Goal: Task Accomplishment & Management: Manage account settings

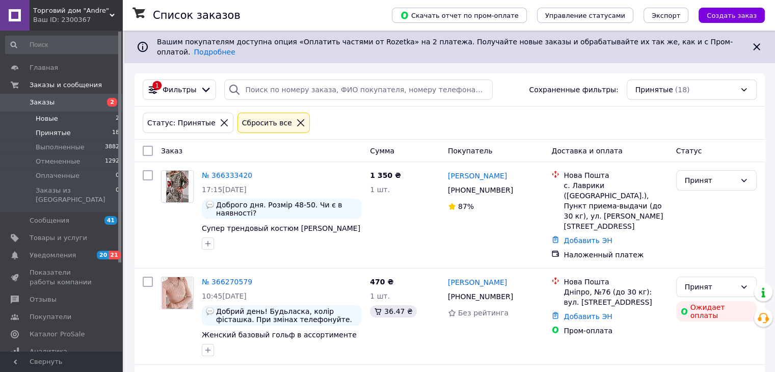
click at [51, 119] on span "Новые" at bounding box center [47, 118] width 22 height 9
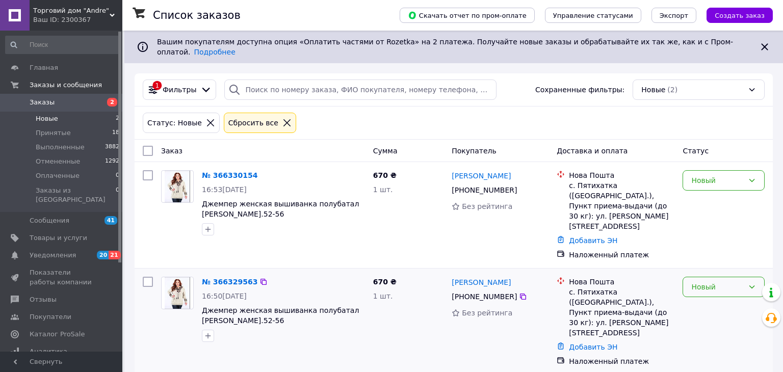
click at [724, 281] on div "Новый" at bounding box center [717, 286] width 52 height 11
click at [723, 278] on li "Принят" at bounding box center [723, 280] width 81 height 18
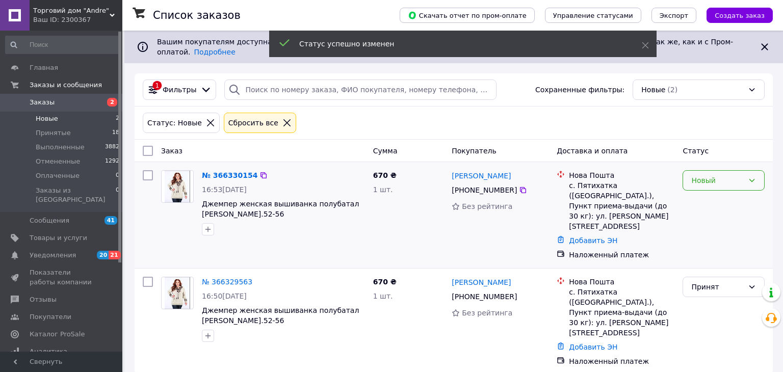
click at [718, 175] on div "Новый" at bounding box center [717, 180] width 52 height 11
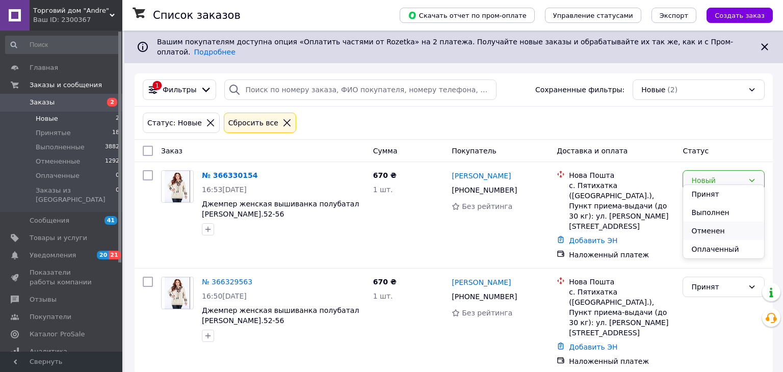
click at [717, 231] on li "Отменен" at bounding box center [723, 231] width 81 height 18
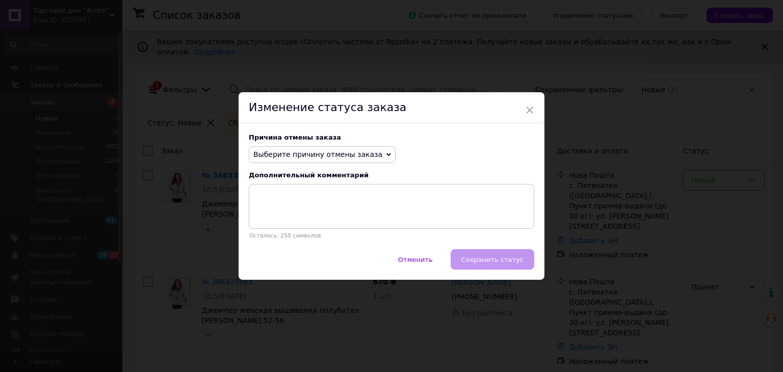
click at [345, 159] on span "Выберите причину отмены заказа" at bounding box center [322, 154] width 147 height 17
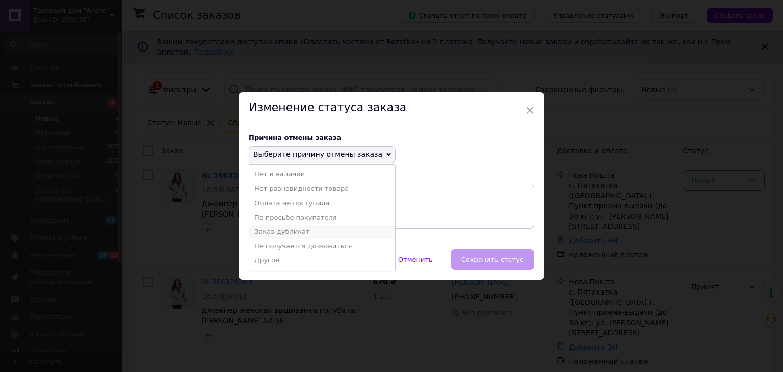
click at [310, 236] on li "Заказ-дубликат" at bounding box center [322, 232] width 146 height 14
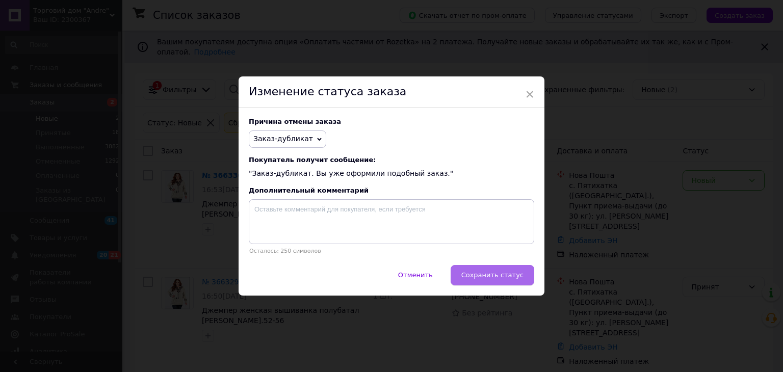
click at [504, 275] on span "Сохранить статус" at bounding box center [492, 275] width 62 height 8
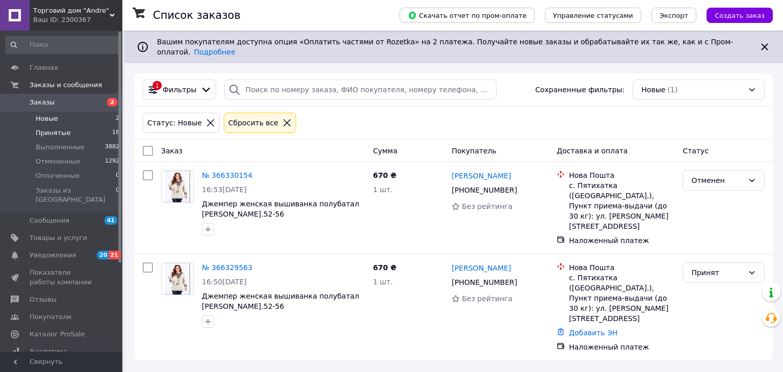
click at [60, 135] on span "Принятые" at bounding box center [53, 132] width 35 height 9
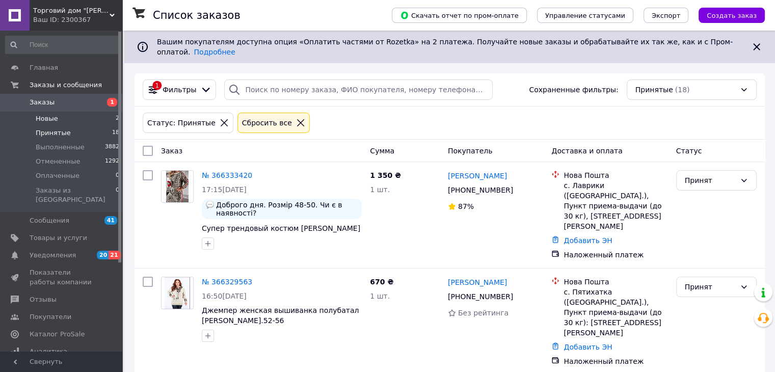
click at [42, 119] on span "Новые" at bounding box center [47, 118] width 22 height 9
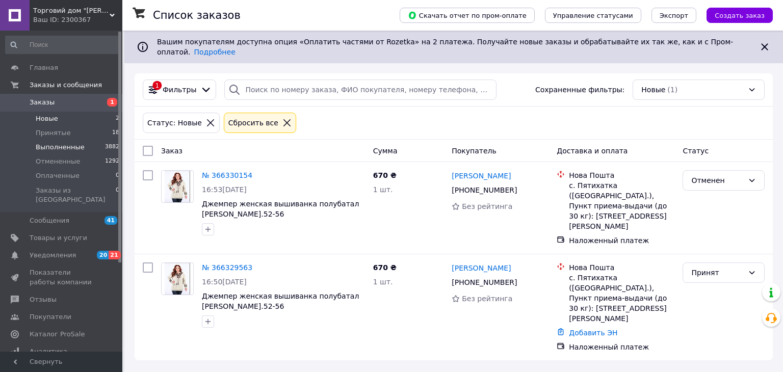
click at [69, 146] on span "Выполненные" at bounding box center [60, 147] width 49 height 9
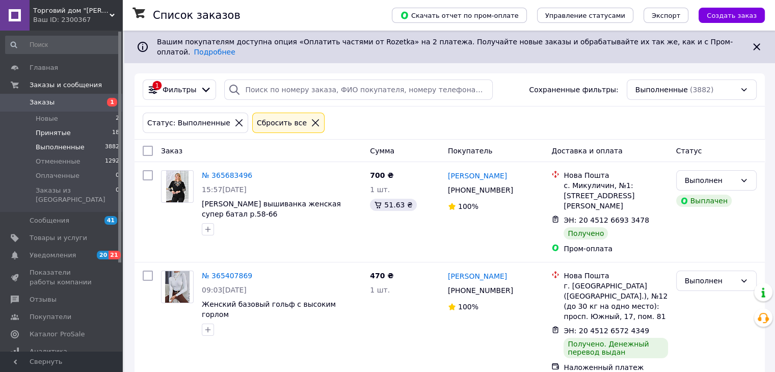
click at [54, 131] on span "Принятые" at bounding box center [53, 132] width 35 height 9
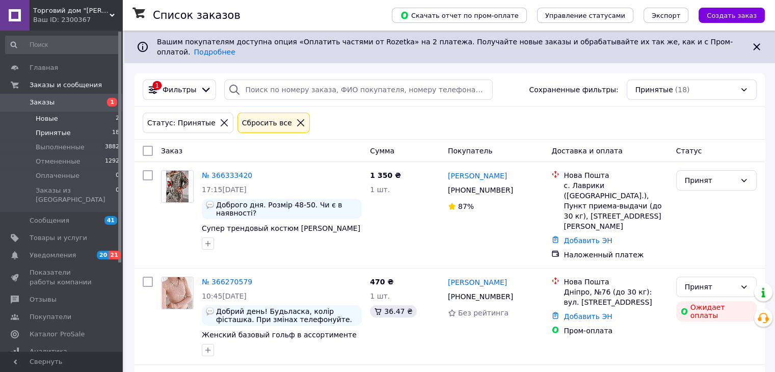
click at [37, 119] on span "Новые" at bounding box center [47, 118] width 22 height 9
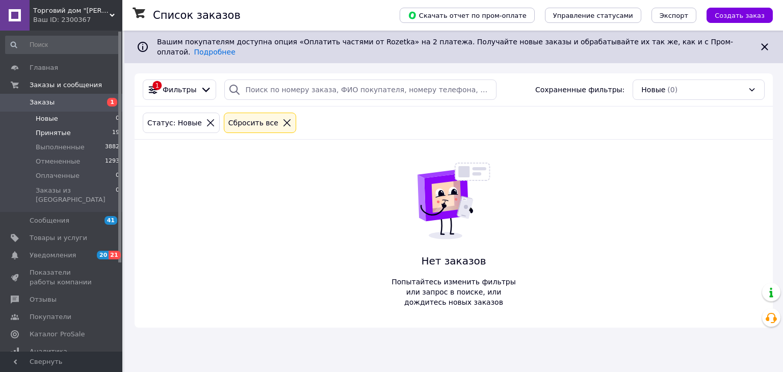
click at [58, 130] on span "Принятые" at bounding box center [53, 132] width 35 height 9
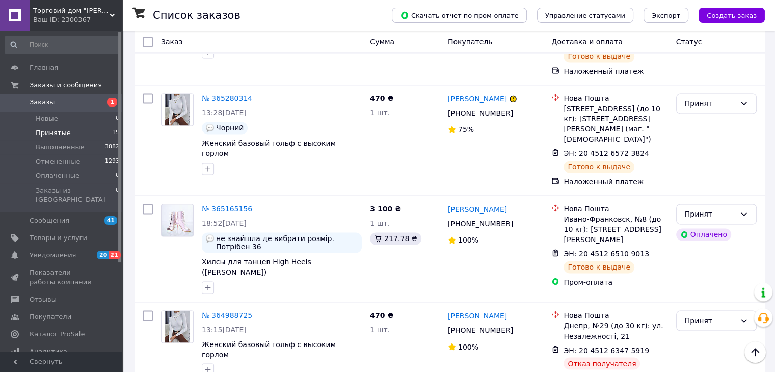
scroll to position [1620, 0]
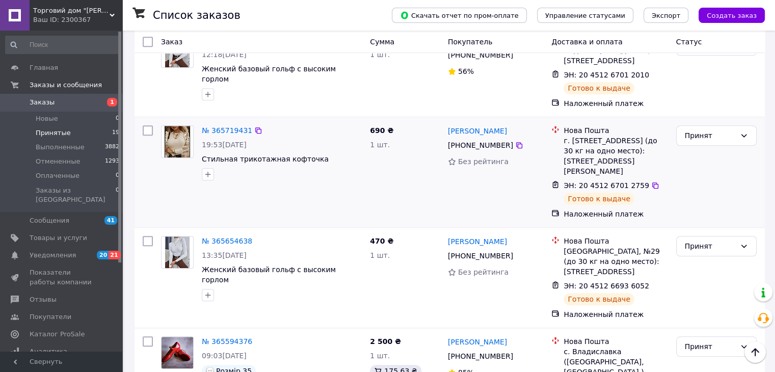
scroll to position [968, 0]
